Goal: Find contact information: Find contact information

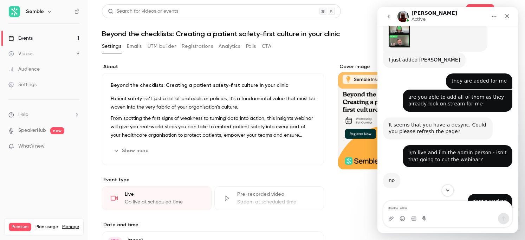
scroll to position [477, 0]
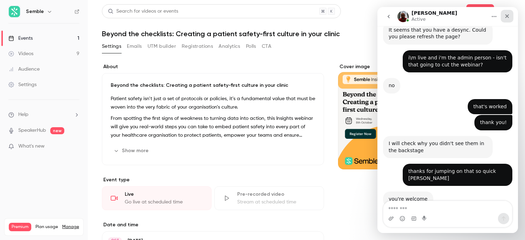
click at [511, 17] on div "Close" at bounding box center [506, 16] width 13 height 13
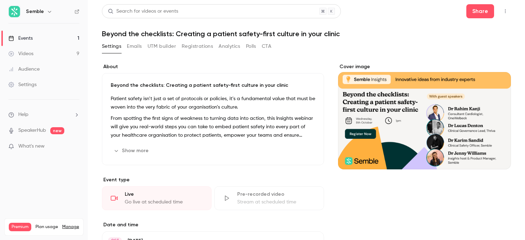
click at [196, 46] on button "Registrations" at bounding box center [197, 46] width 31 height 11
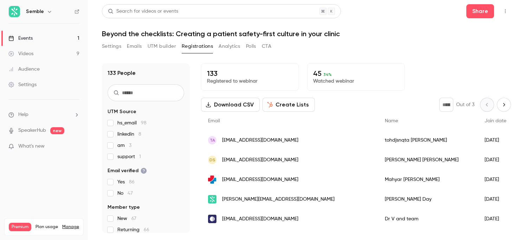
click at [138, 91] on input "text" at bounding box center [145, 92] width 77 height 17
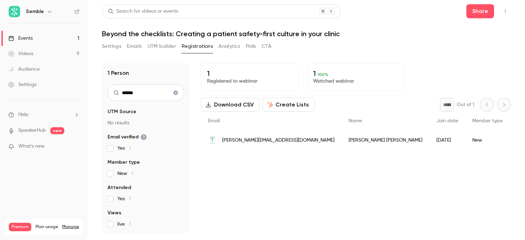
type input "******"
click at [264, 137] on span "[PERSON_NAME][EMAIL_ADDRESS][DOMAIN_NAME]" at bounding box center [278, 140] width 112 height 7
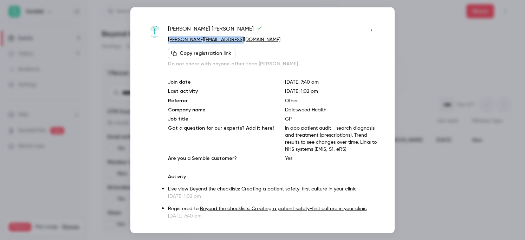
drag, startPoint x: 240, startPoint y: 38, endPoint x: 165, endPoint y: 41, distance: 74.2
click at [165, 41] on div "Oliver Denton [EMAIL_ADDRESS][DOMAIN_NAME] Copy registration link Do not share …" at bounding box center [262, 122] width 229 height 195
copy link "[PERSON_NAME][EMAIL_ADDRESS][DOMAIN_NAME]"
click at [451, 65] on div at bounding box center [262, 120] width 525 height 240
